Goal: Information Seeking & Learning: Learn about a topic

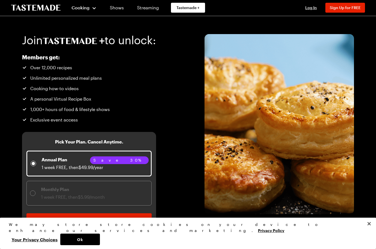
click at [78, 9] on span "Cooking" at bounding box center [81, 7] width 18 height 5
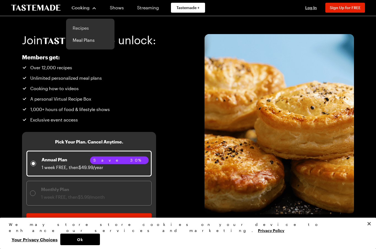
click at [77, 29] on link "Recipes" at bounding box center [90, 28] width 42 height 12
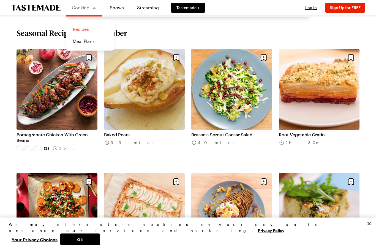
scroll to position [169, 0]
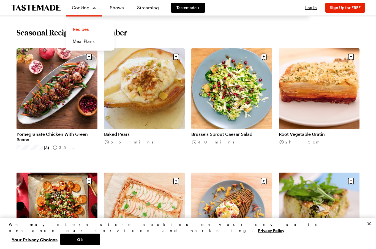
click at [323, 132] on link "Root Vegetable Gratin" at bounding box center [319, 135] width 81 height 6
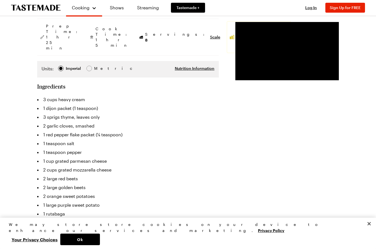
scroll to position [169, 0]
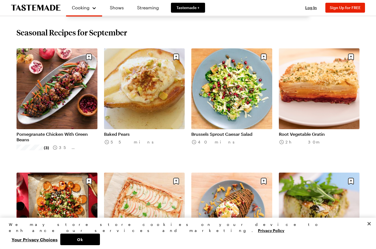
click at [329, 132] on link "Root Vegetable Gratin" at bounding box center [319, 135] width 81 height 6
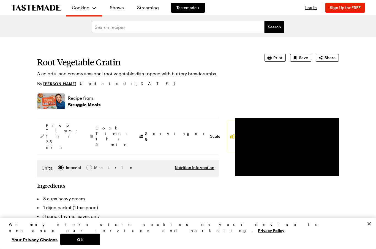
scroll to position [169, 0]
